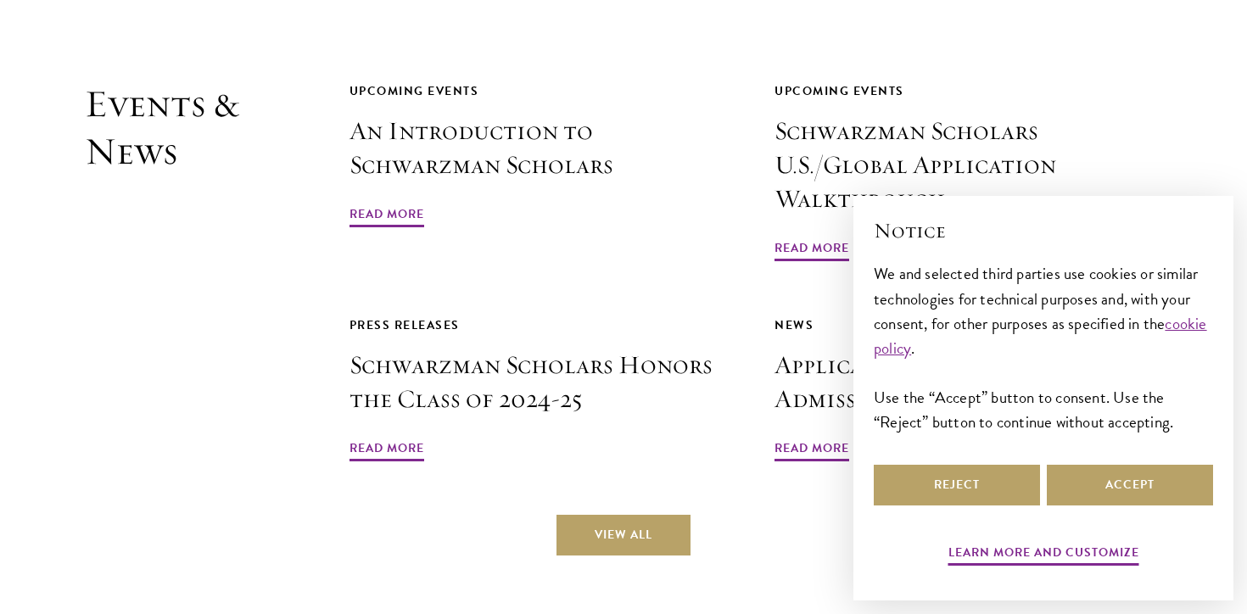
scroll to position [3968, 0]
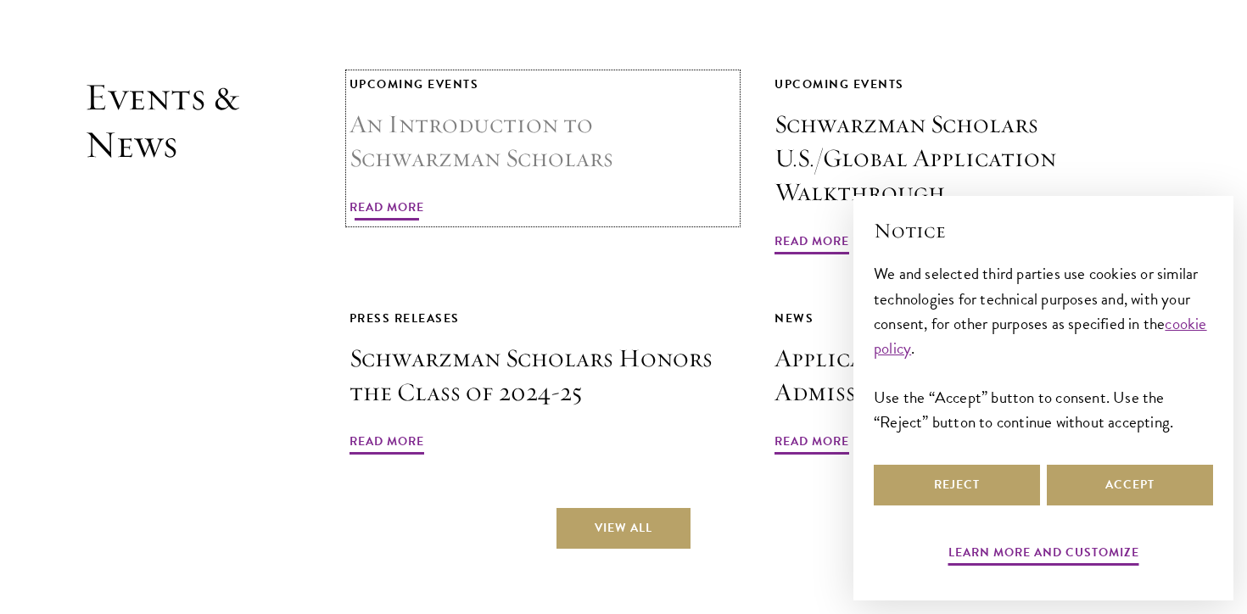
click at [378, 197] on span "Read More" at bounding box center [387, 210] width 75 height 26
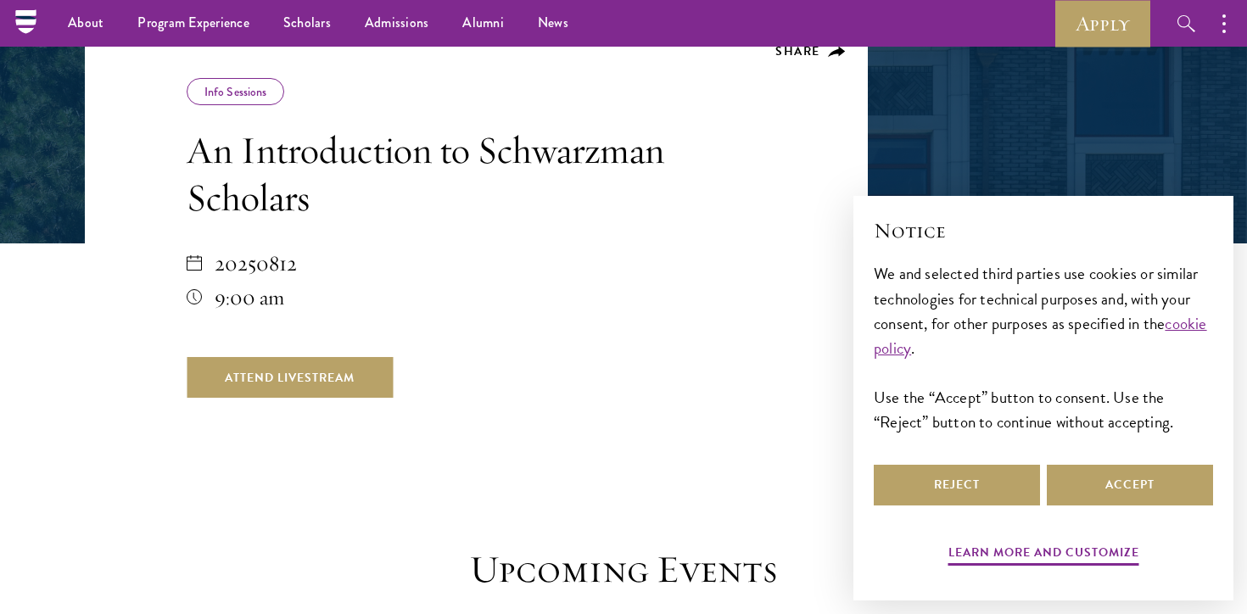
scroll to position [276, 0]
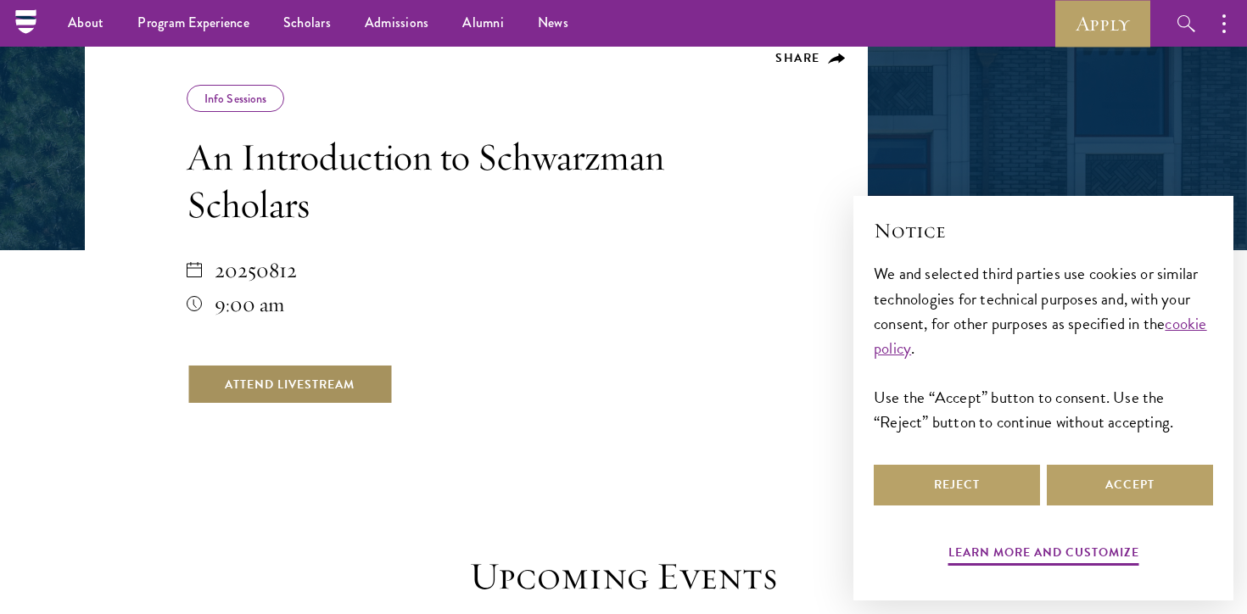
click at [282, 376] on link "Attend Livestream" at bounding box center [290, 384] width 206 height 41
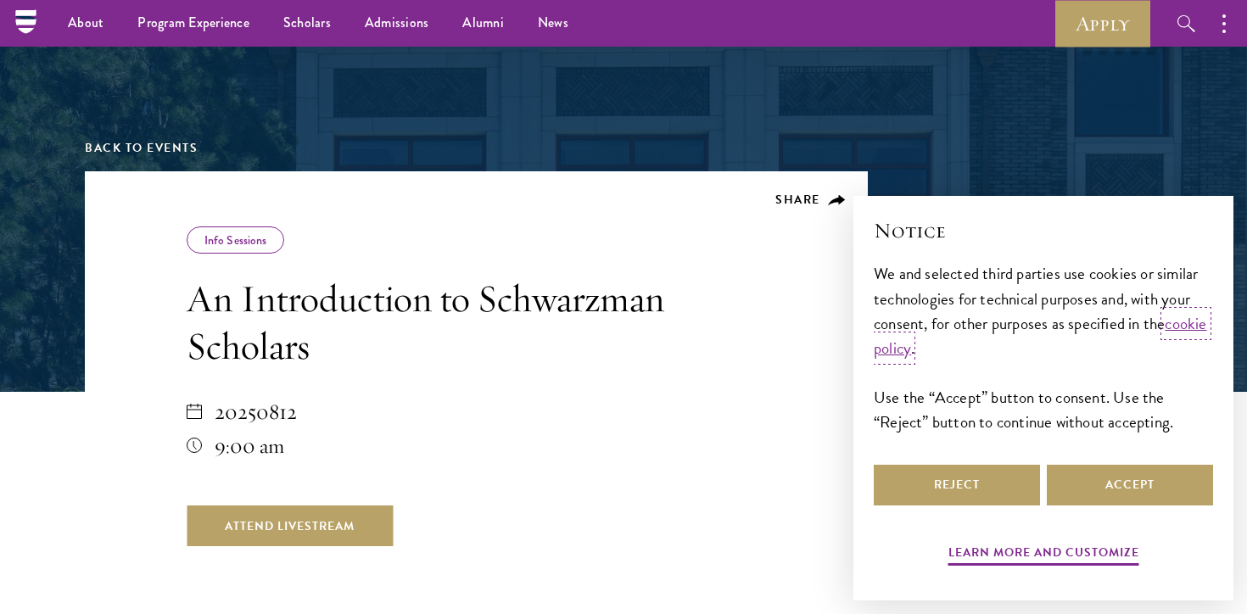
scroll to position [0, 0]
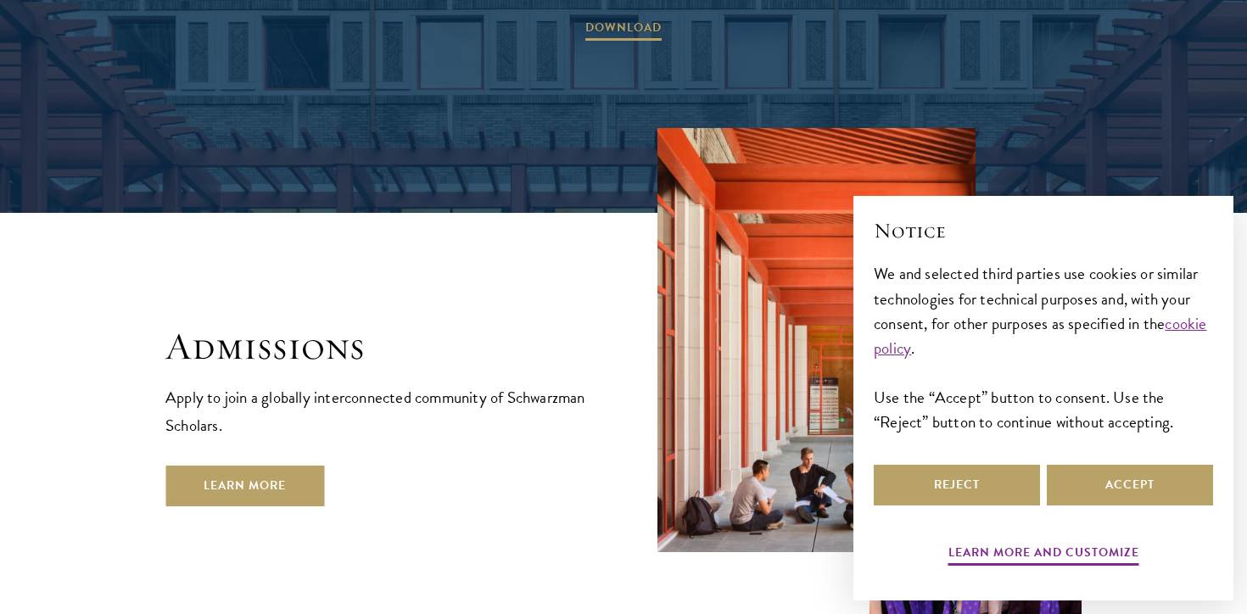
scroll to position [2760, 0]
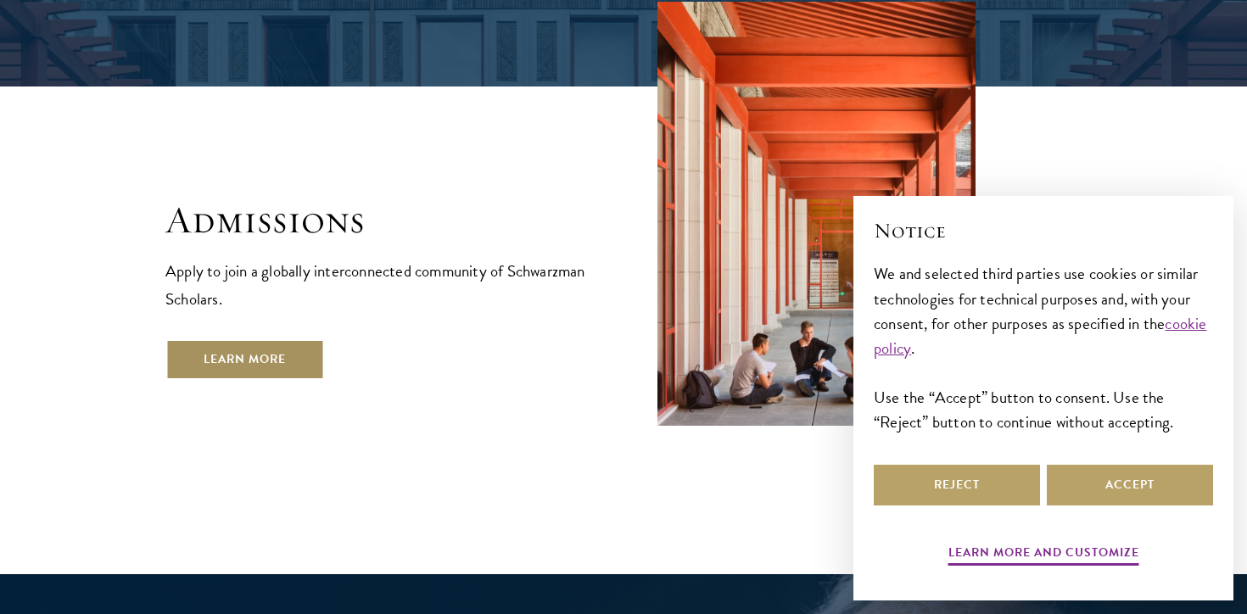
click at [238, 339] on link "Learn More" at bounding box center [244, 359] width 159 height 41
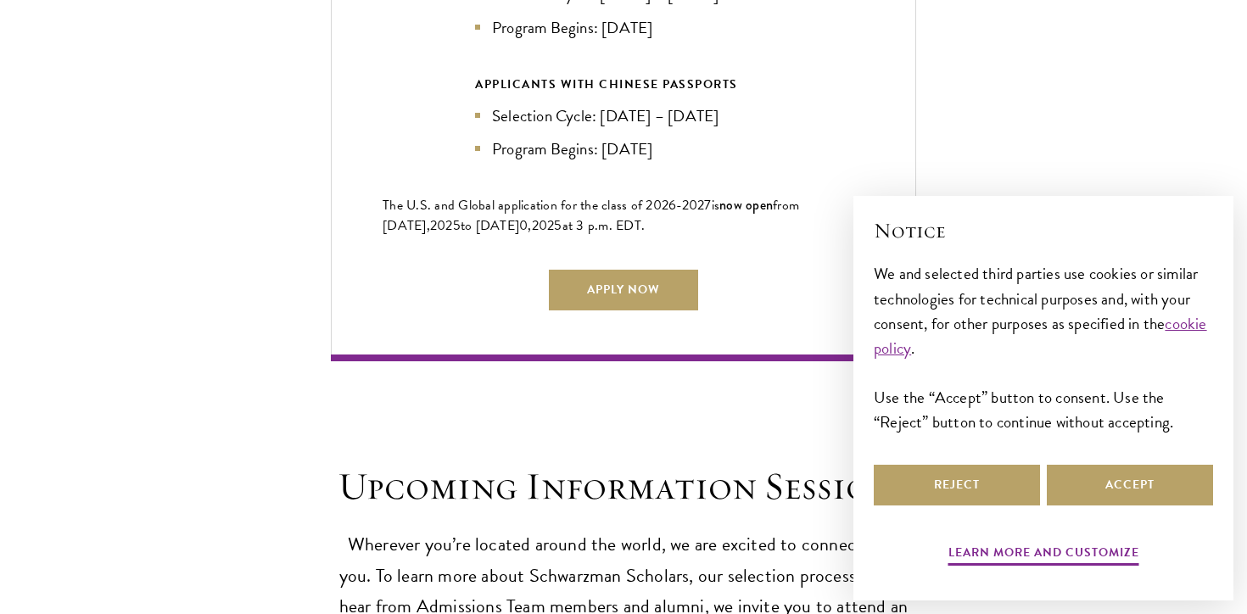
scroll to position [4057, 0]
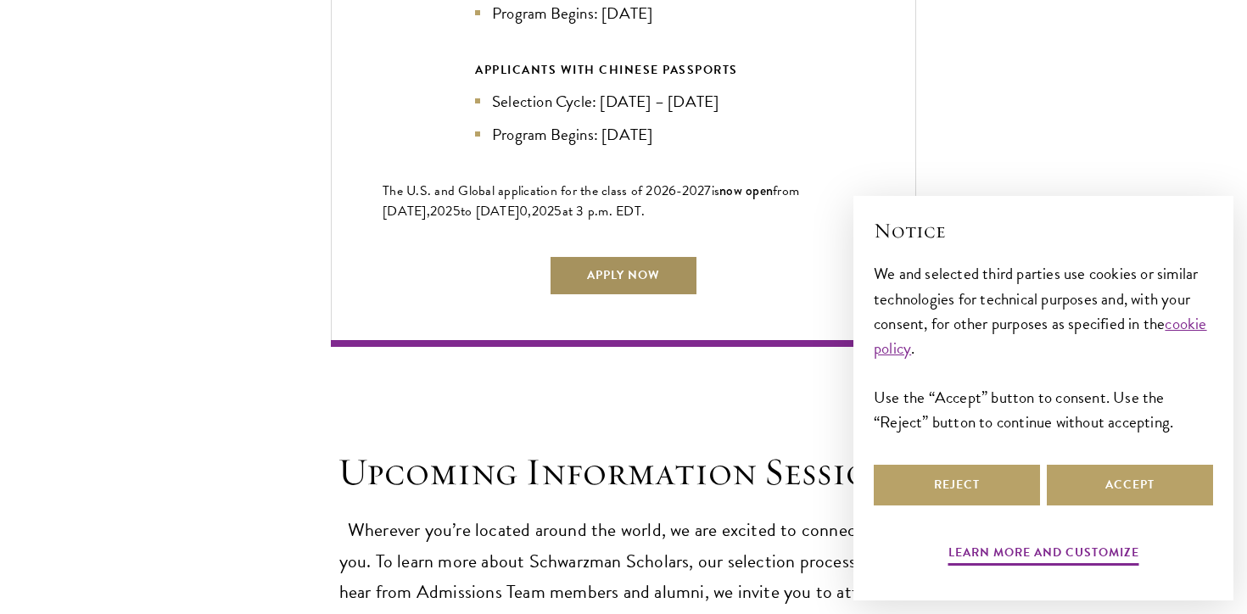
click at [613, 264] on link "Apply Now" at bounding box center [623, 275] width 149 height 41
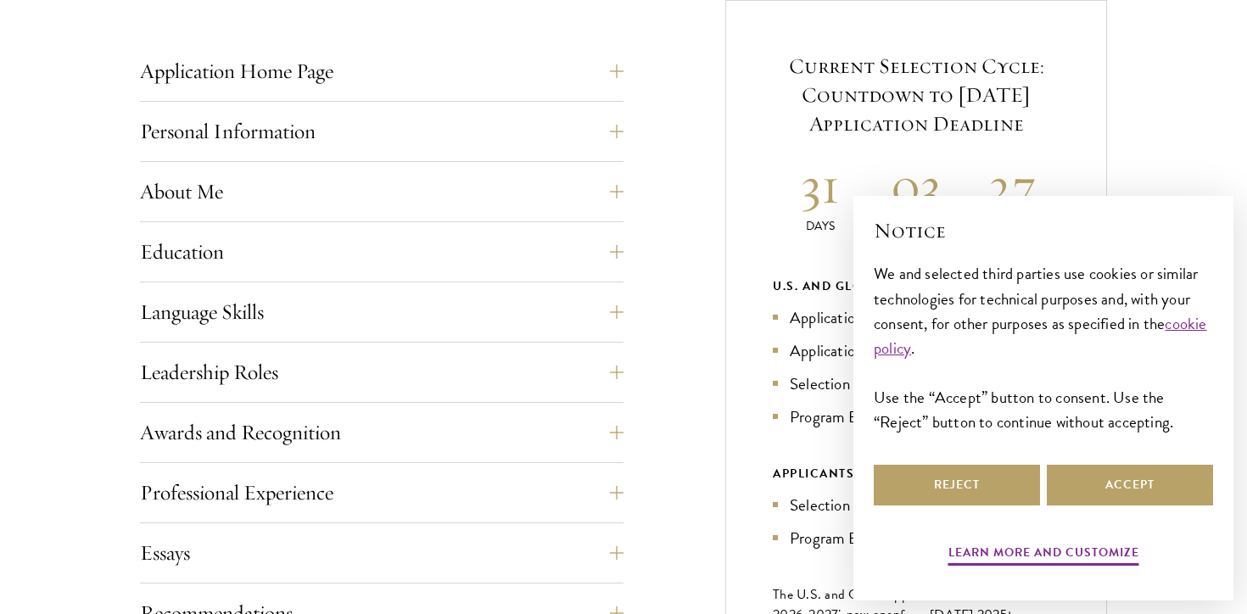
scroll to position [689, 0]
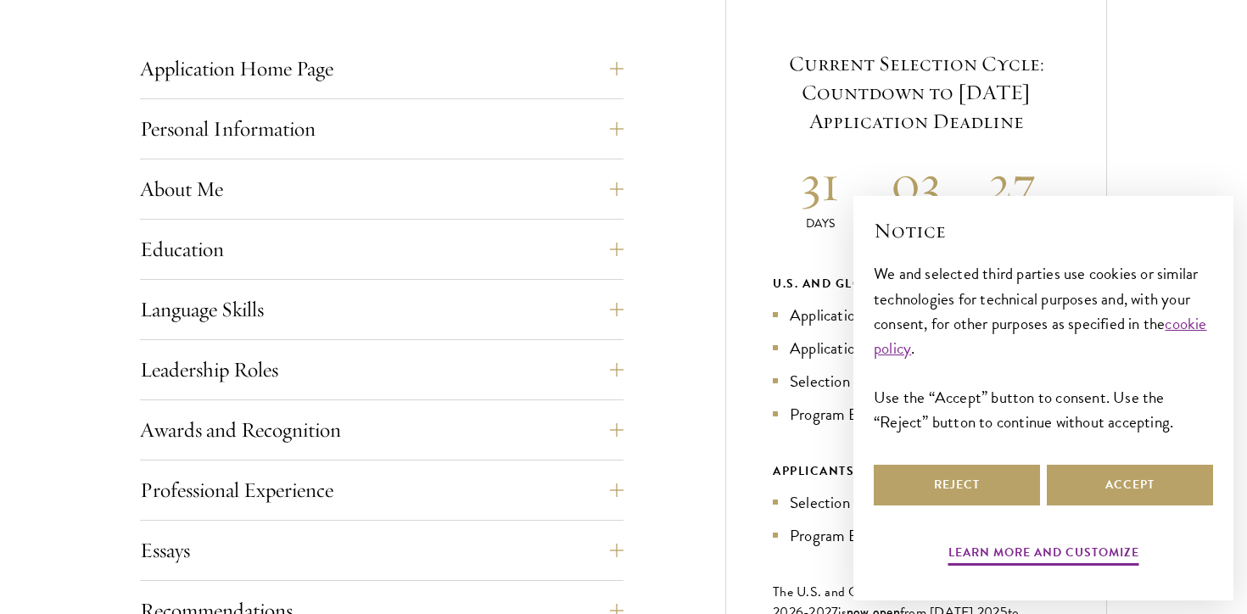
click at [304, 97] on div "Application Home Page The online application form must be completed in English.…" at bounding box center [382, 73] width 484 height 51
click at [305, 89] on div "Application Home Page The online application form must be completed in English.…" at bounding box center [382, 73] width 484 height 51
click at [310, 71] on button "Application Home Page" at bounding box center [395, 68] width 484 height 41
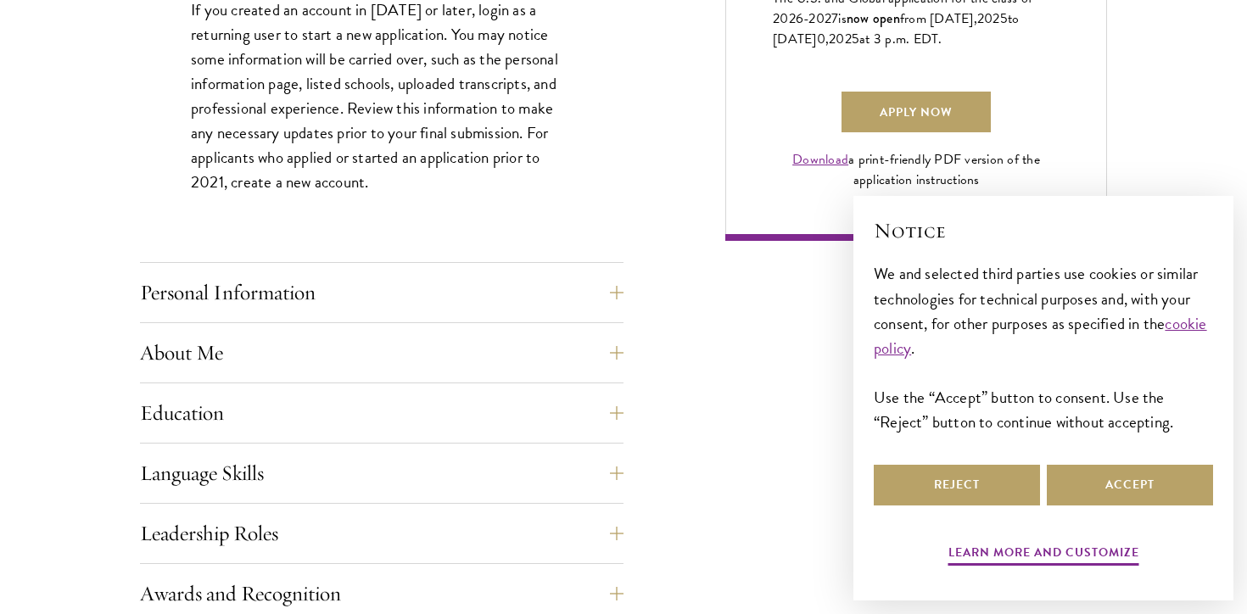
scroll to position [1294, 0]
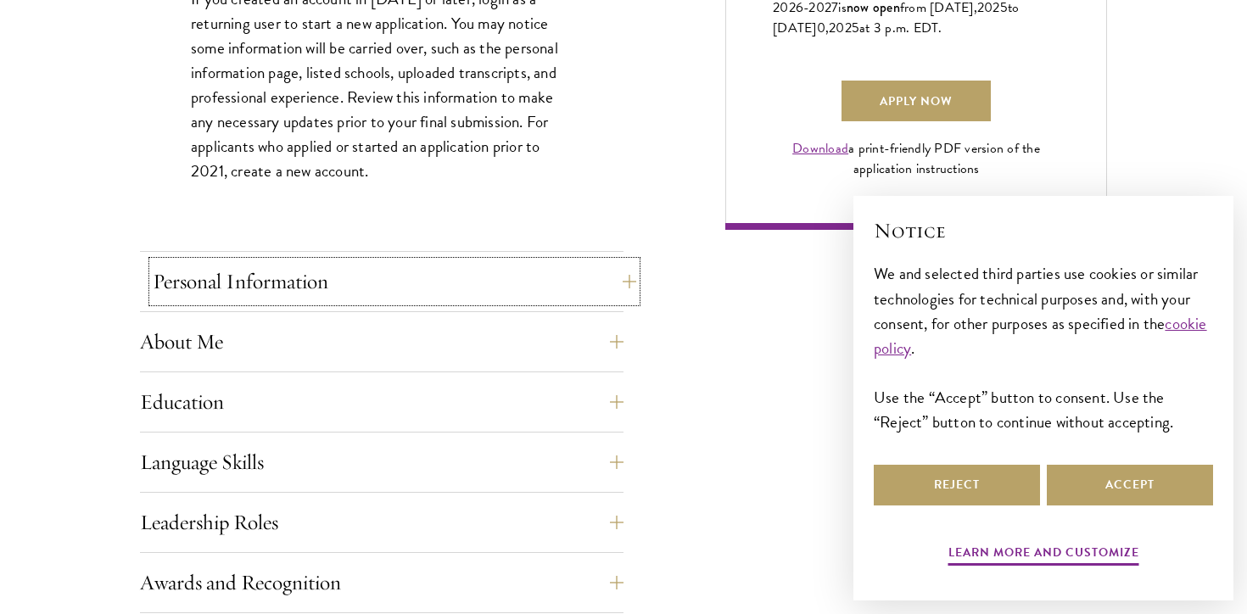
click at [333, 288] on button "Personal Information" at bounding box center [395, 281] width 484 height 41
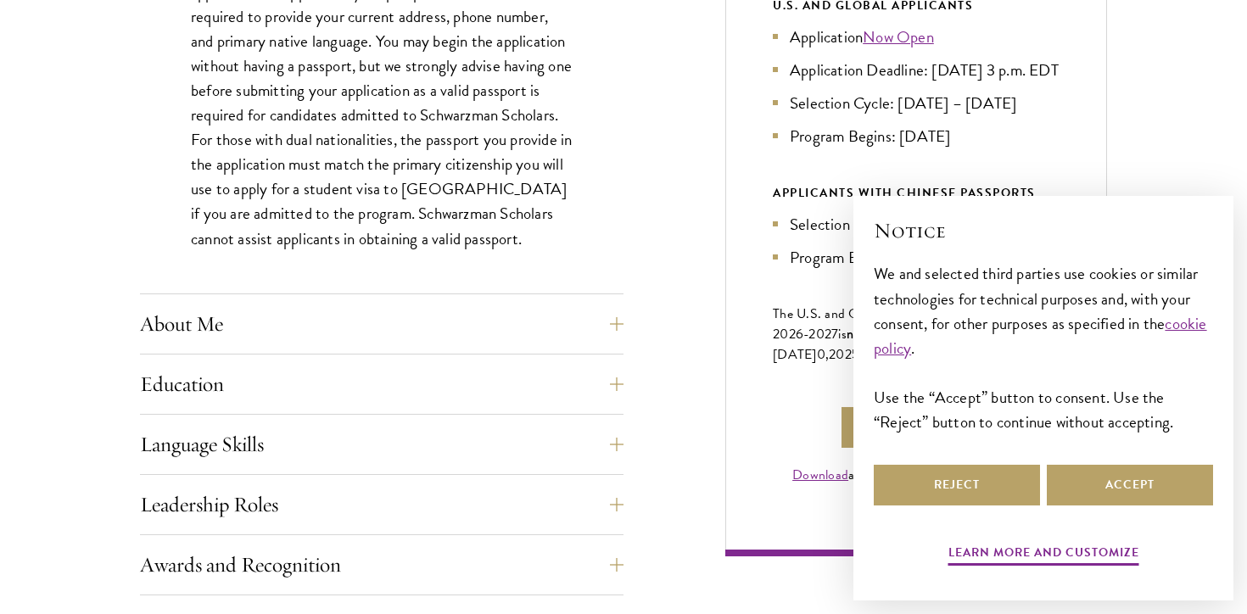
scroll to position [977, 0]
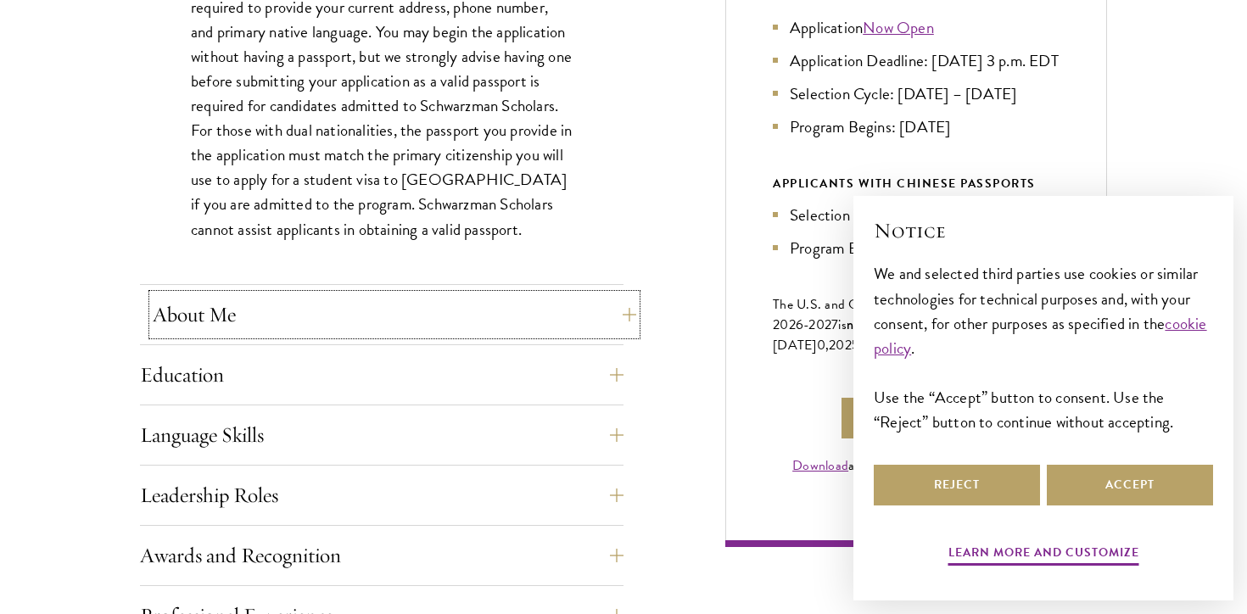
click at [330, 297] on button "About Me" at bounding box center [395, 314] width 484 height 41
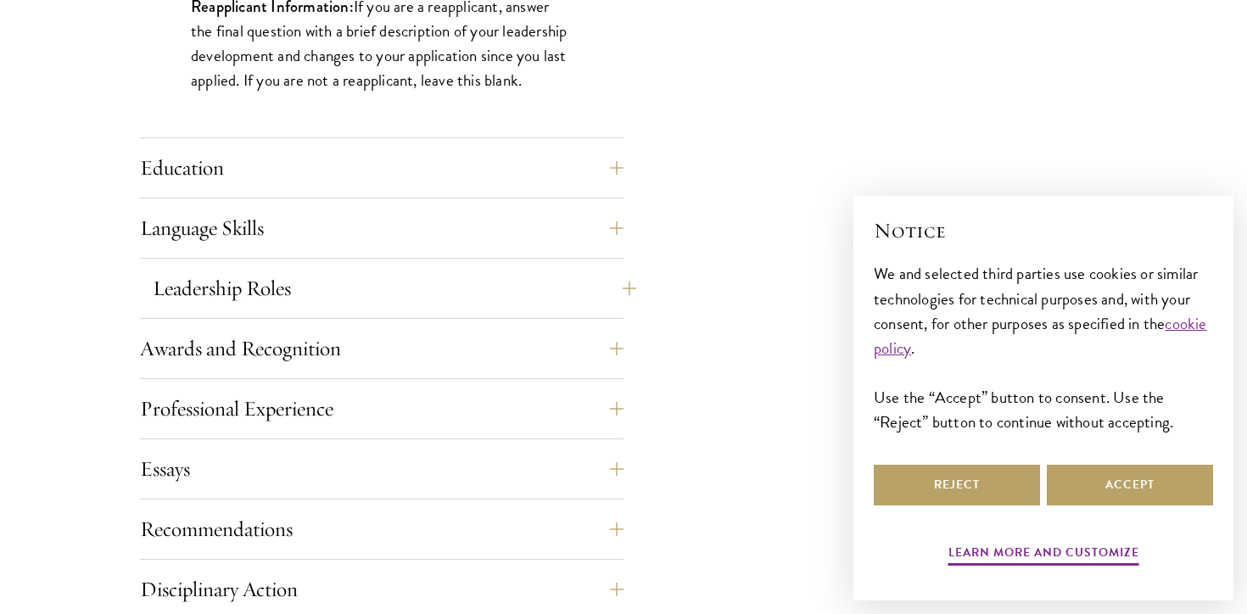
scroll to position [1612, 0]
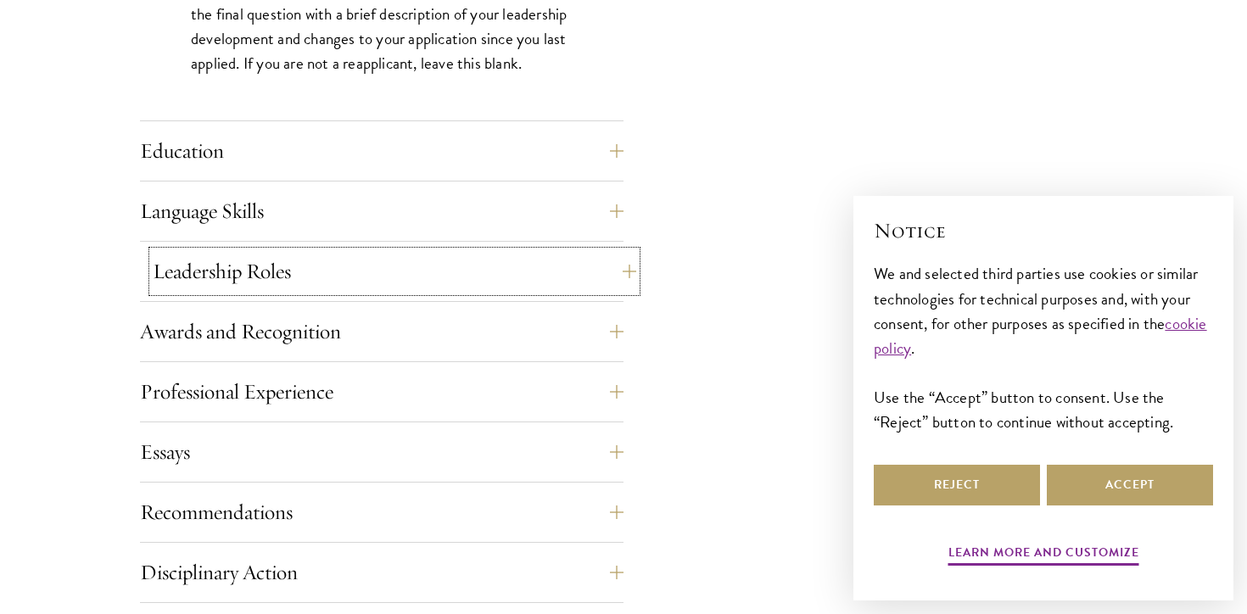
click at [291, 285] on button "Leadership Roles" at bounding box center [395, 271] width 484 height 41
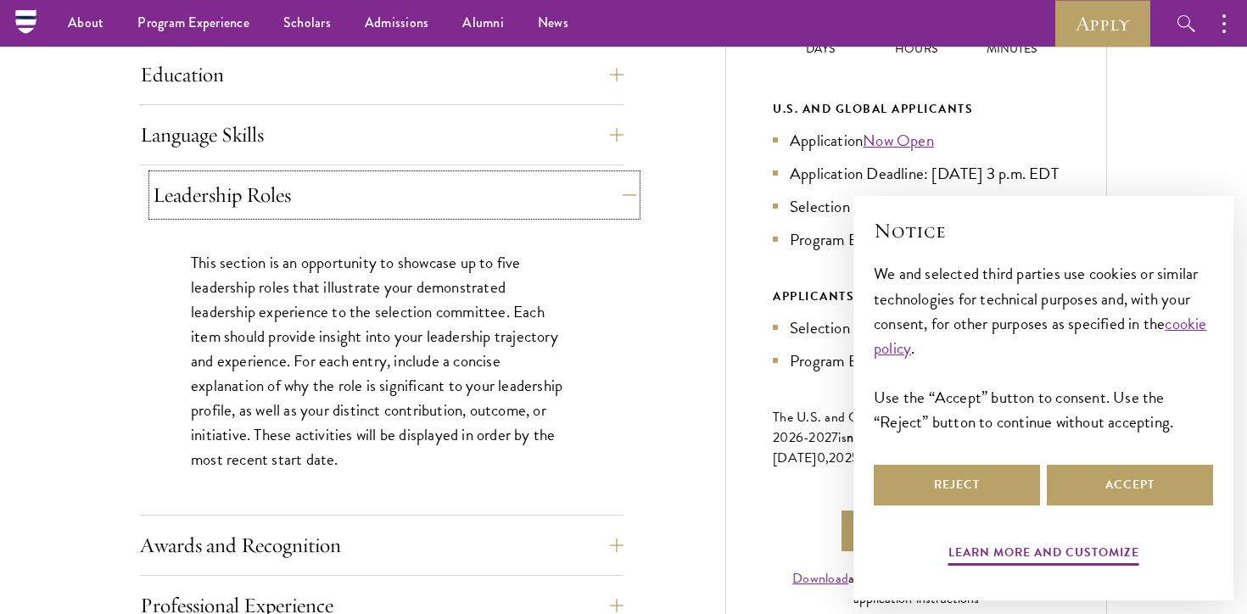
scroll to position [858, 0]
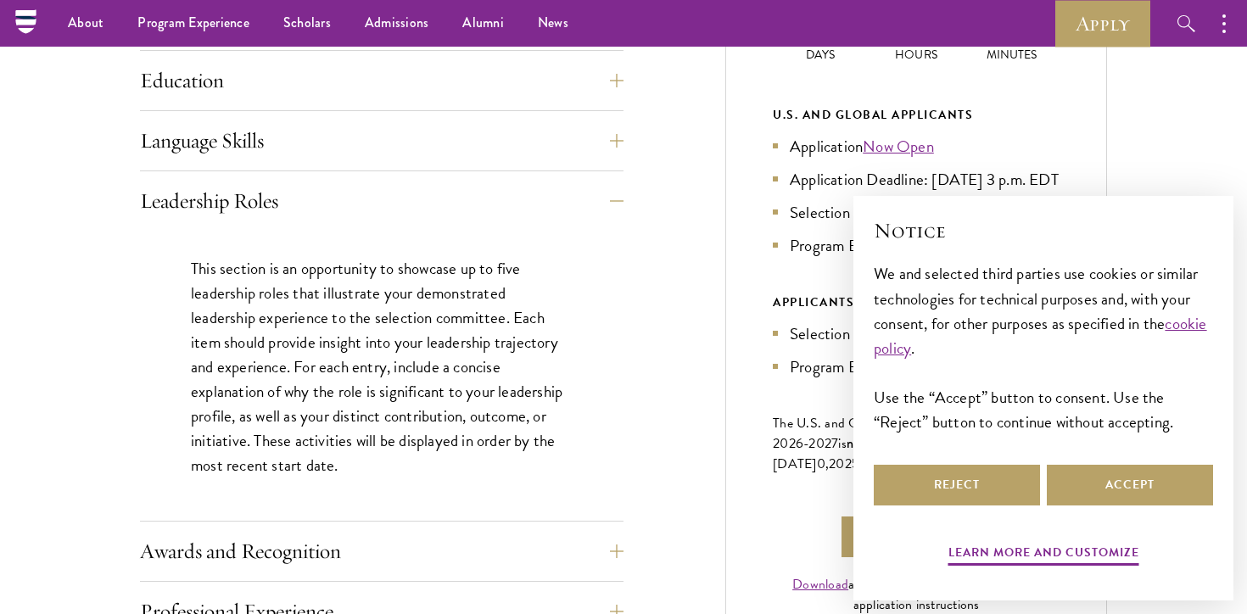
click at [374, 221] on div "Leadership Roles This section is an opportunity to showcase up to five leadersh…" at bounding box center [382, 351] width 484 height 341
click at [355, 204] on button "Leadership Roles" at bounding box center [395, 201] width 484 height 41
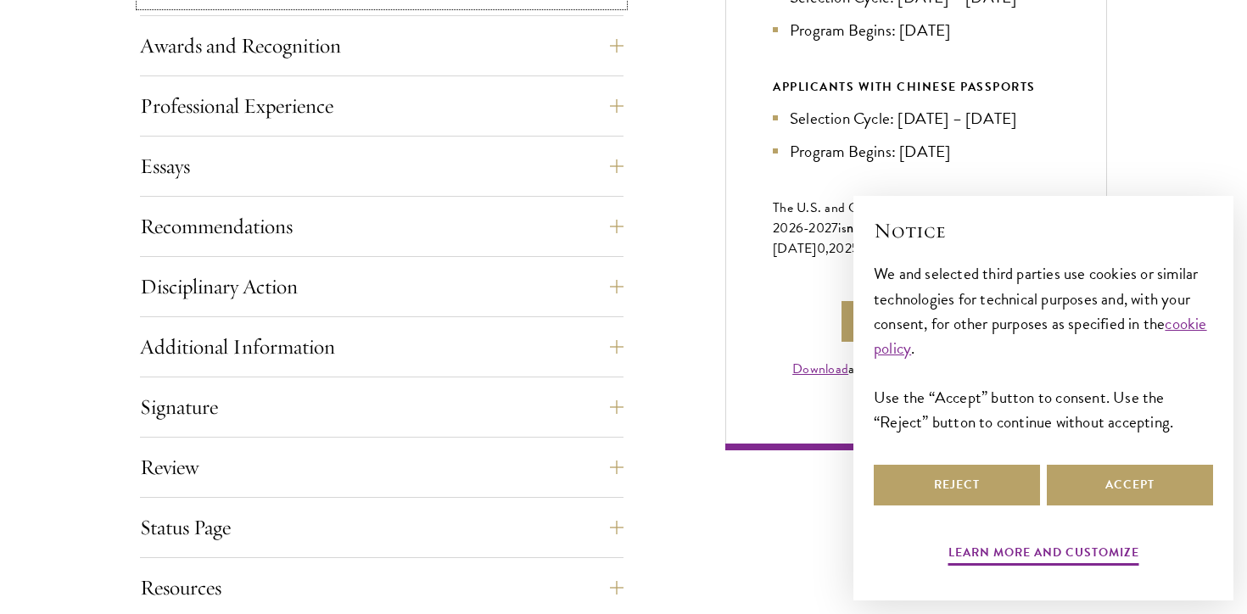
scroll to position [1076, 0]
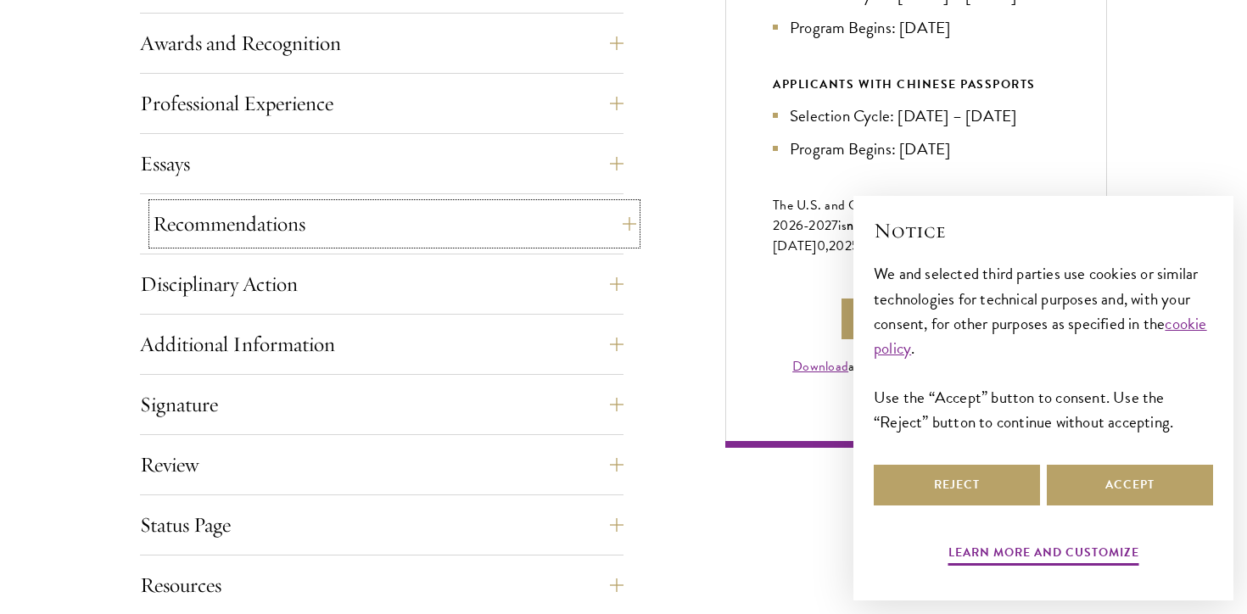
click at [190, 216] on button "Recommendations" at bounding box center [395, 224] width 484 height 41
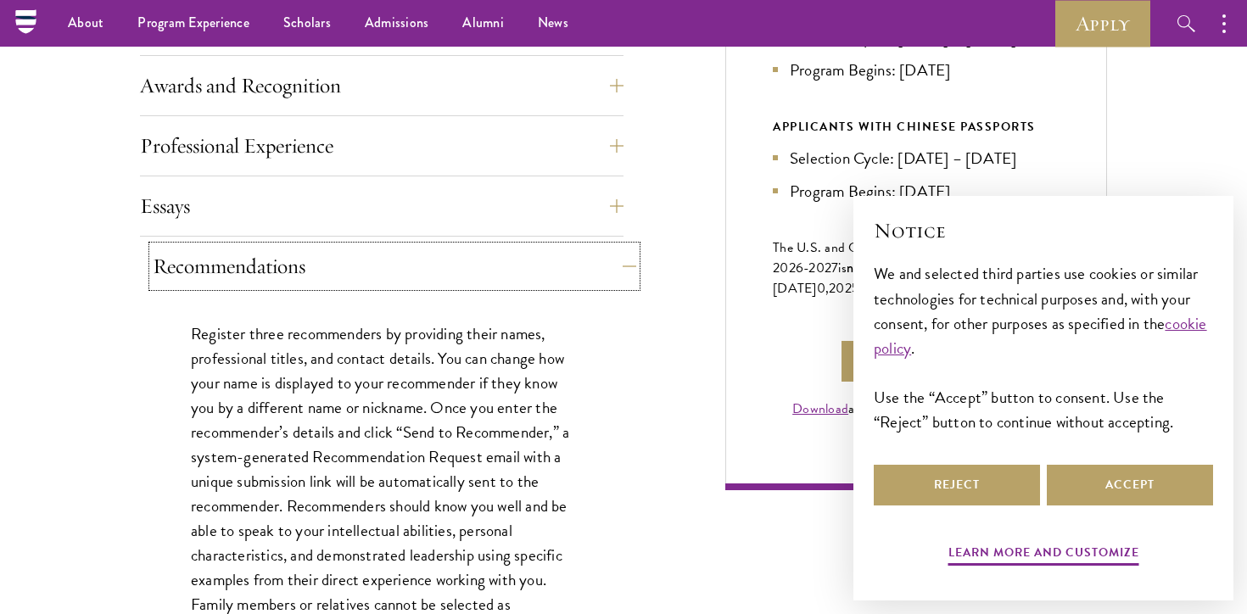
scroll to position [1035, 0]
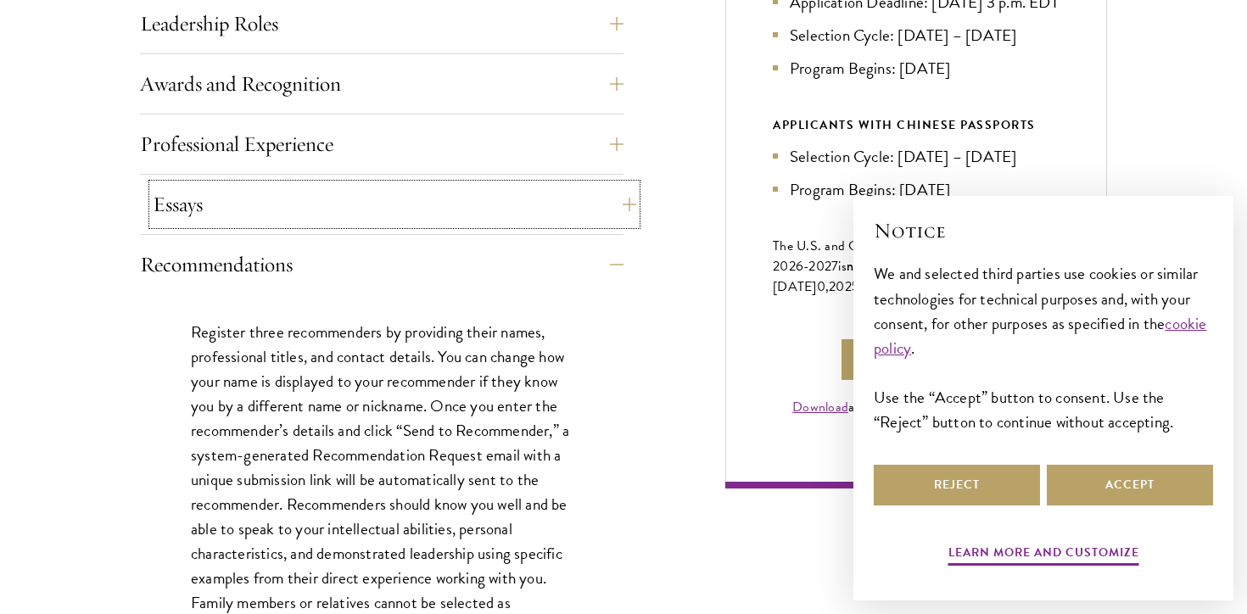
click at [202, 210] on button "Essays" at bounding box center [395, 204] width 484 height 41
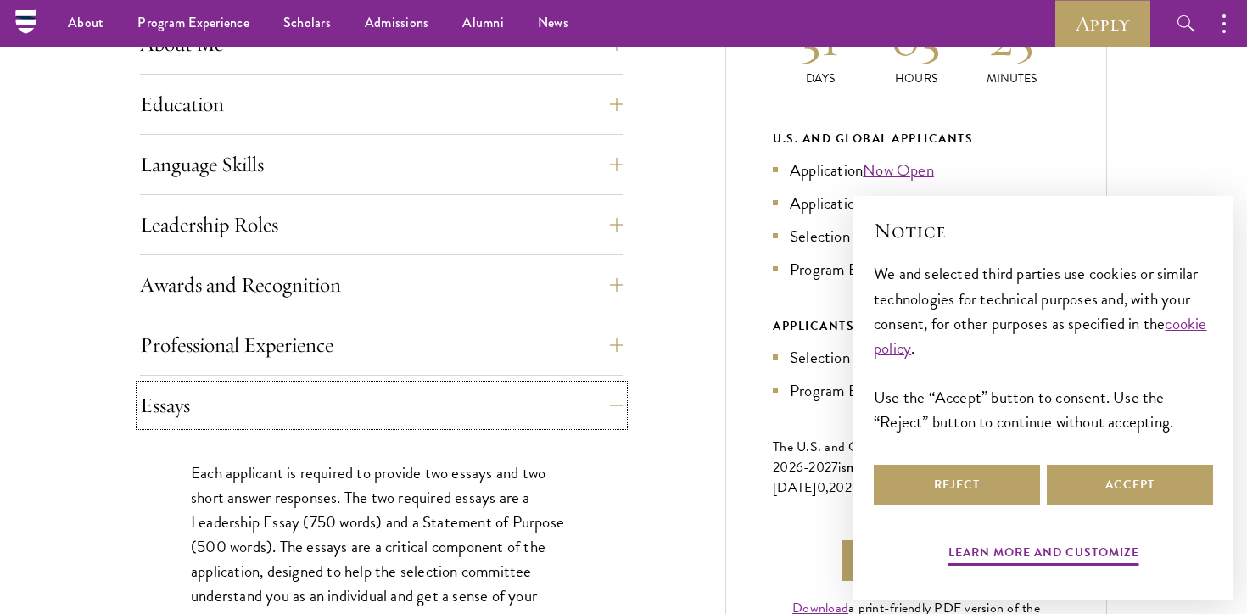
scroll to position [829, 0]
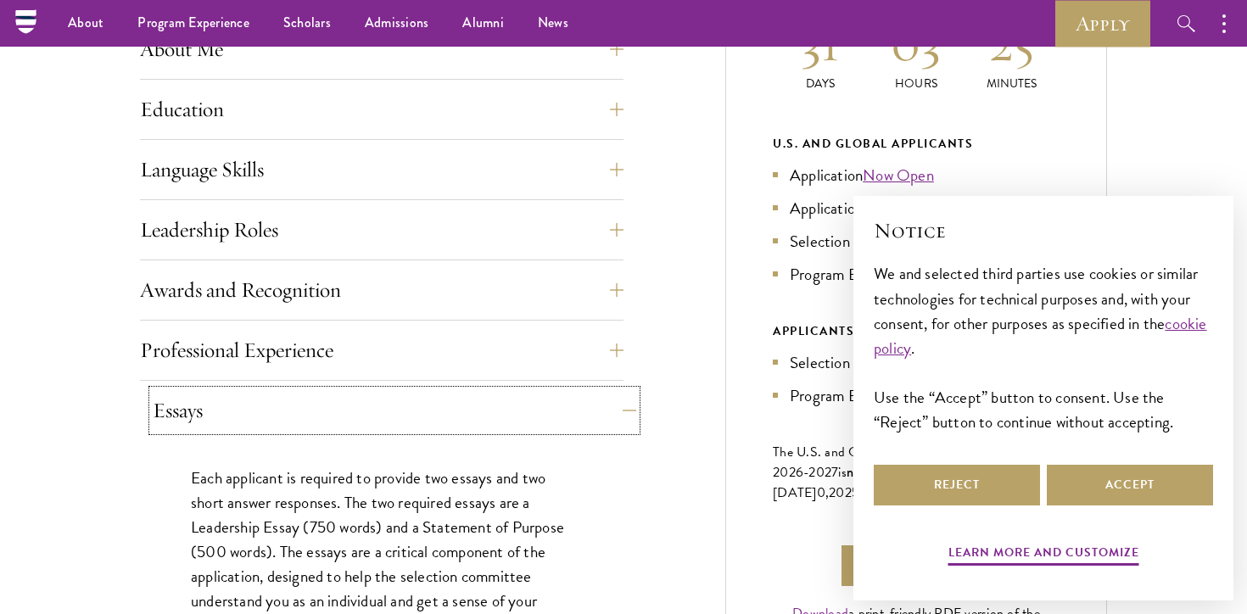
click at [448, 402] on button "Essays" at bounding box center [395, 410] width 484 height 41
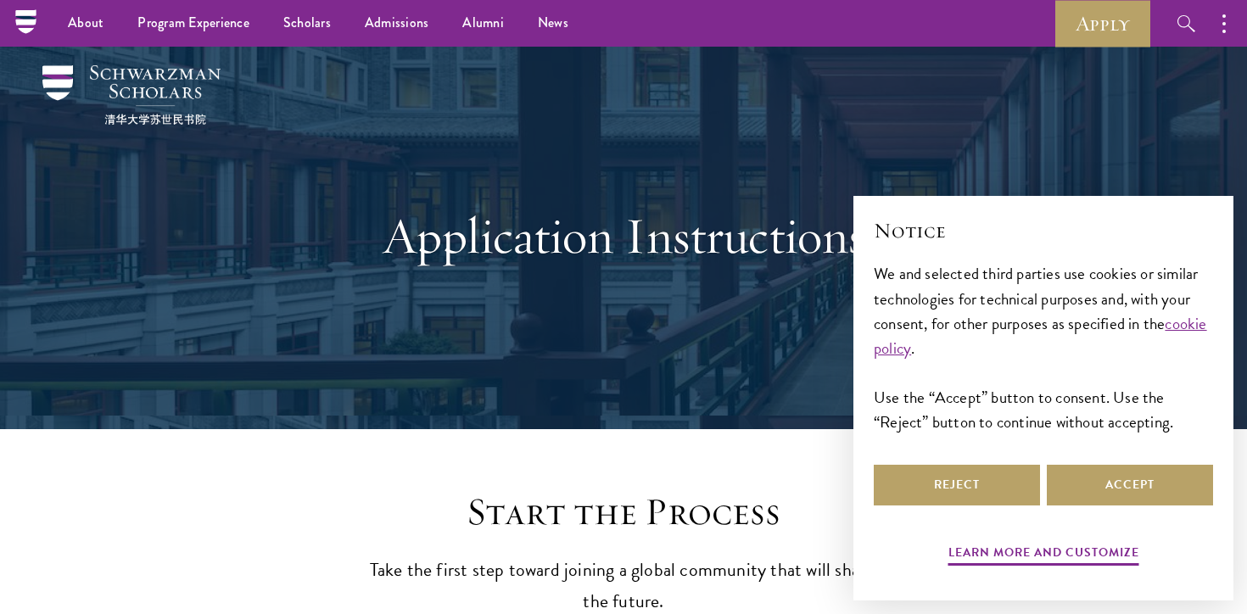
scroll to position [0, 0]
